Goal: Task Accomplishment & Management: Manage account settings

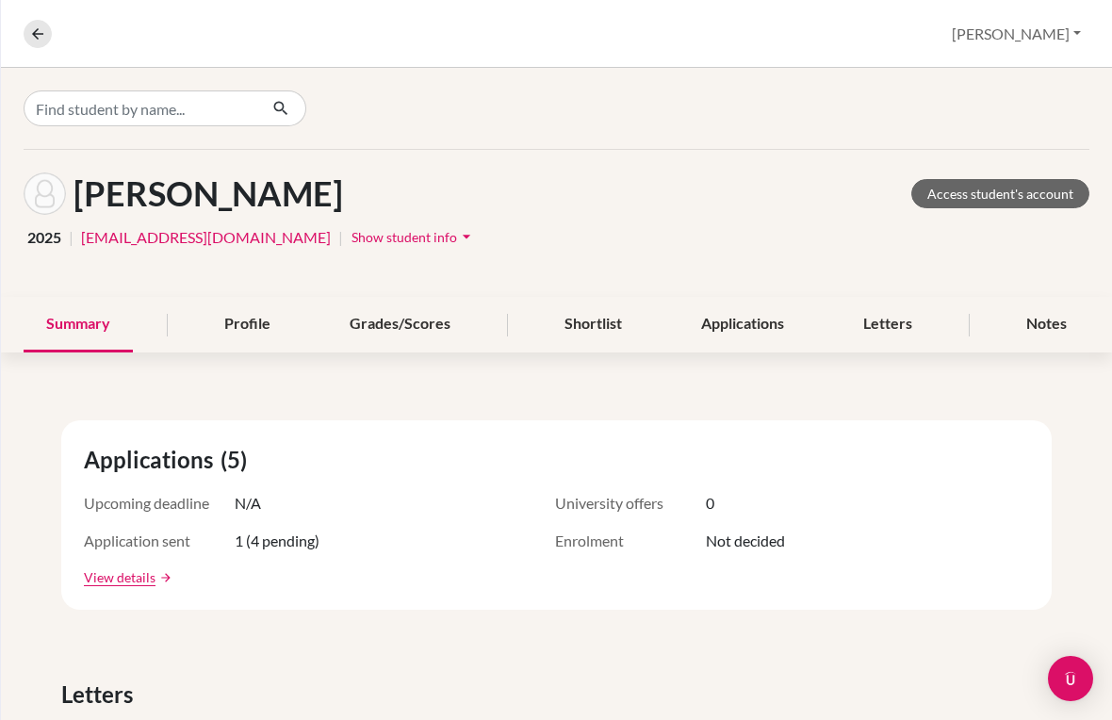
click at [1037, 40] on button "Samantha" at bounding box center [1016, 34] width 146 height 36
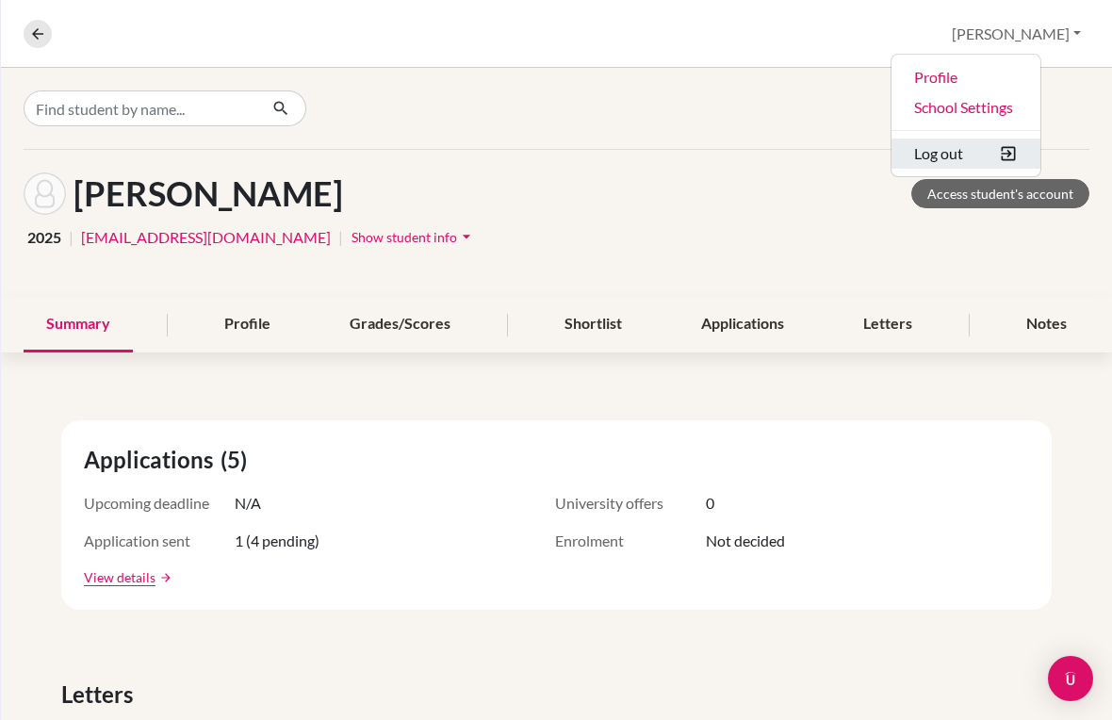
click at [990, 156] on button "Log out" at bounding box center [965, 154] width 149 height 30
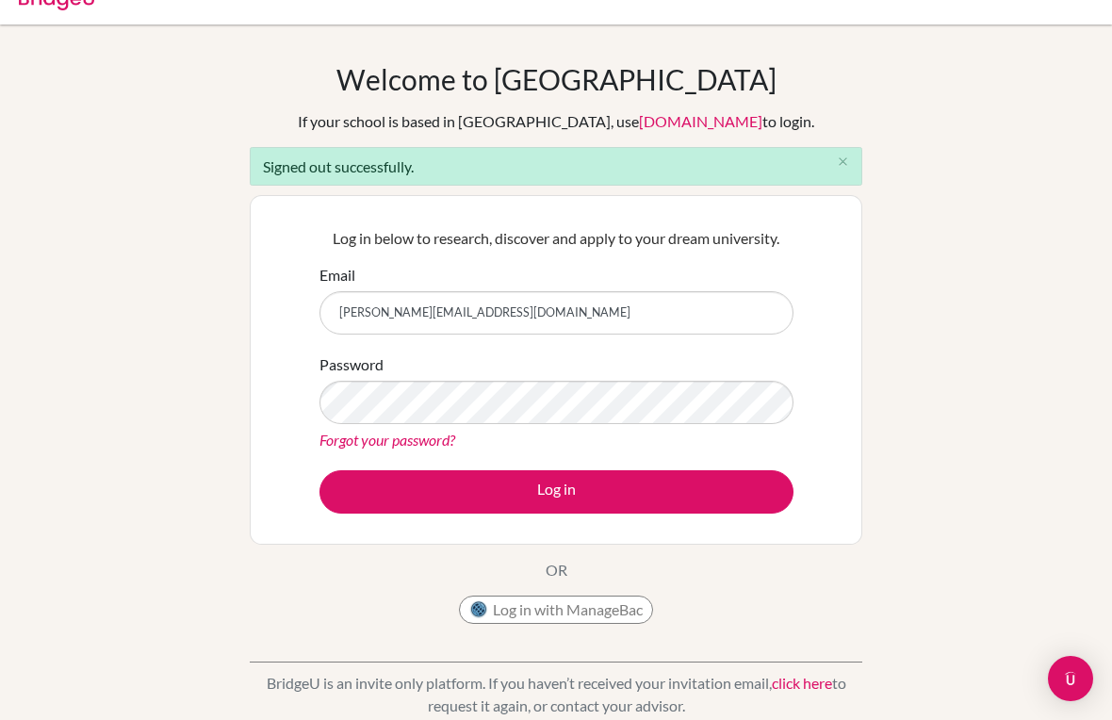
scroll to position [38, 0]
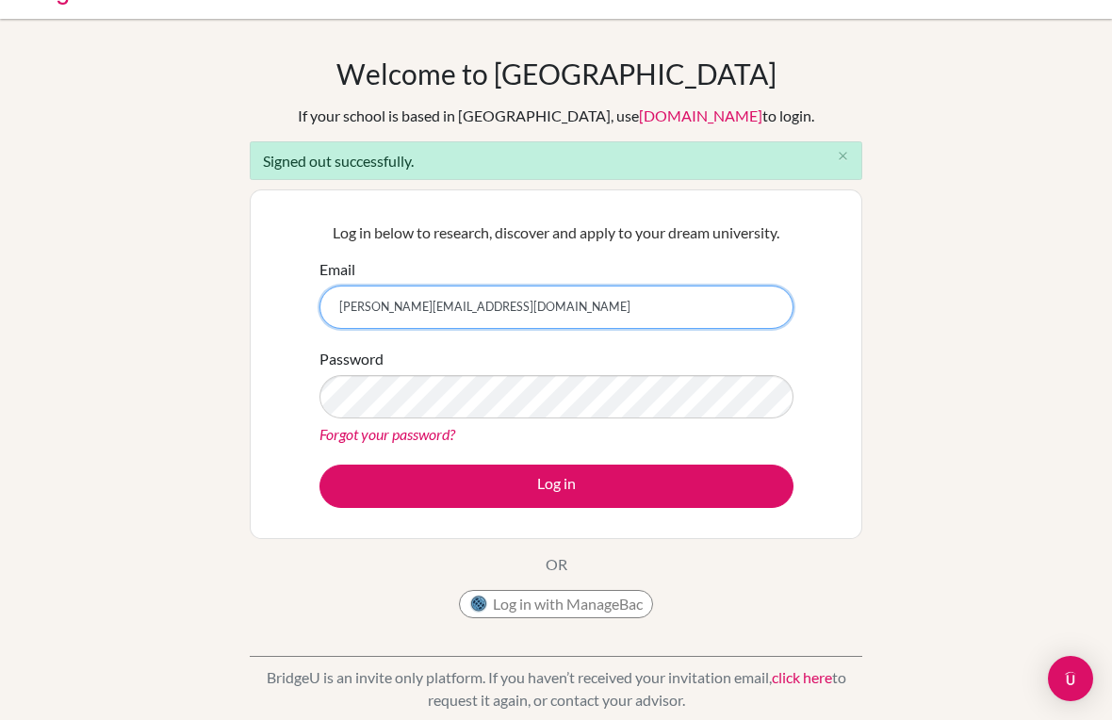
click at [465, 312] on input "[PERSON_NAME][EMAIL_ADDRESS][DOMAIN_NAME]" at bounding box center [556, 307] width 474 height 43
type input "[EMAIL_ADDRESS][DOMAIN_NAME]"
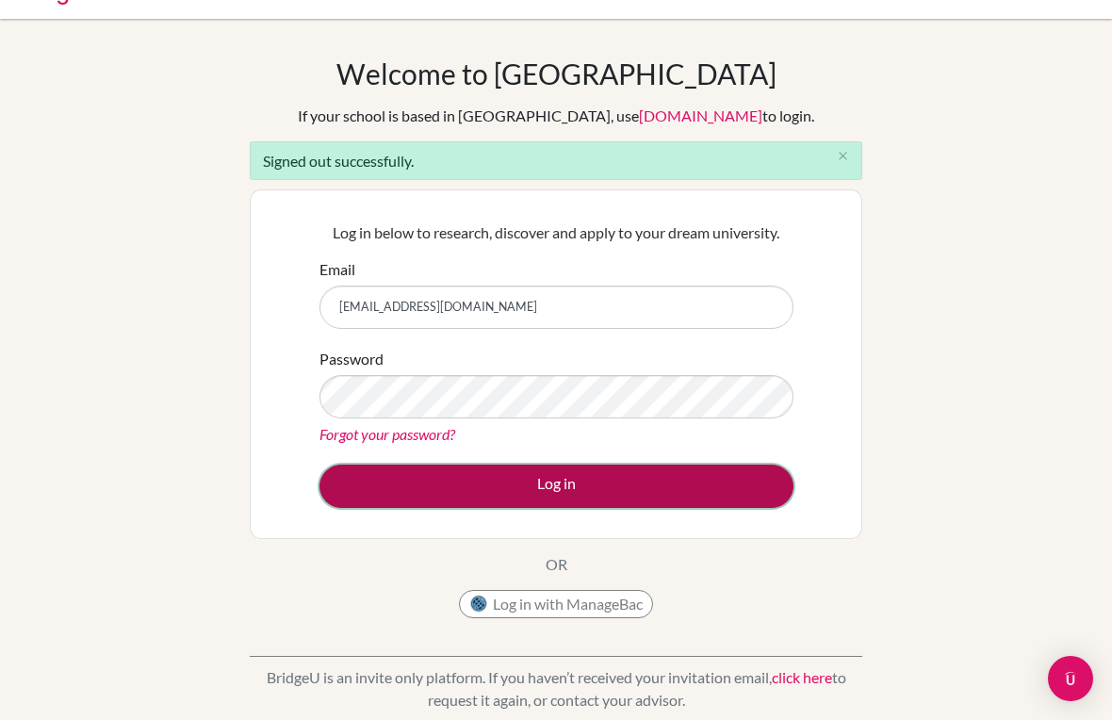
click at [526, 486] on button "Log in" at bounding box center [556, 486] width 474 height 43
